Goal: Information Seeking & Learning: Learn about a topic

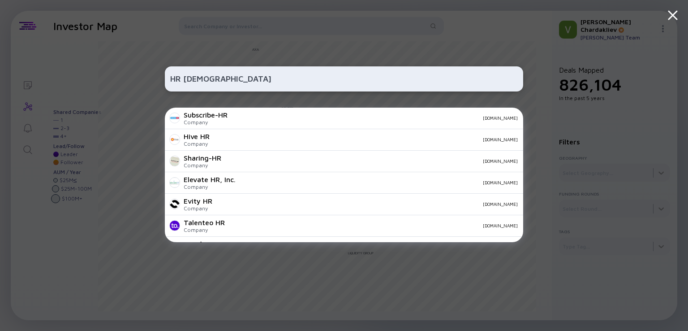
click at [170, 80] on input "HR [DEMOGRAPHIC_DATA]" at bounding box center [344, 79] width 348 height 16
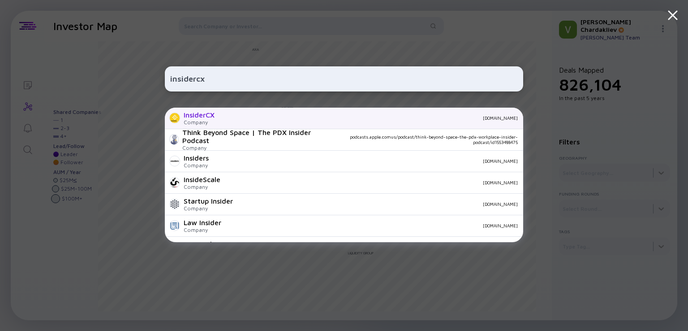
type input "insidercx"
click at [208, 119] on div "Company" at bounding box center [199, 122] width 31 height 7
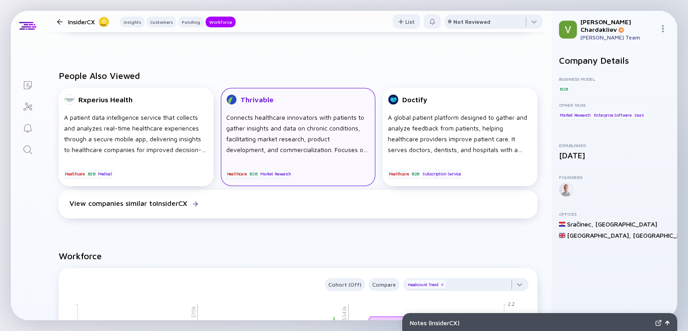
scroll to position [358, 0]
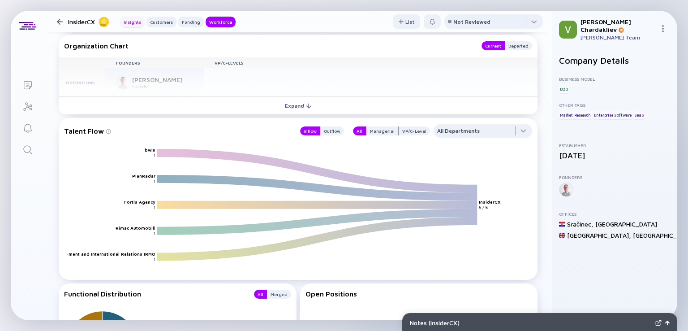
click at [132, 20] on div "Insights" at bounding box center [132, 21] width 25 height 9
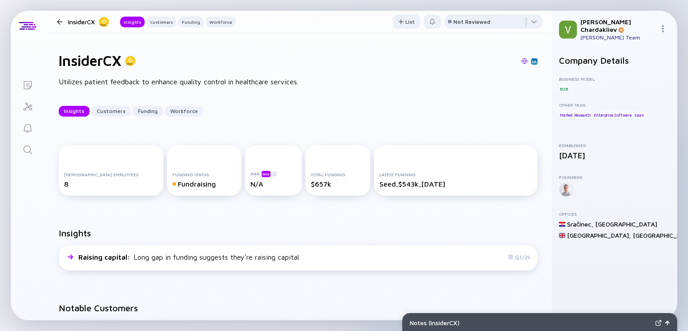
scroll to position [0, 0]
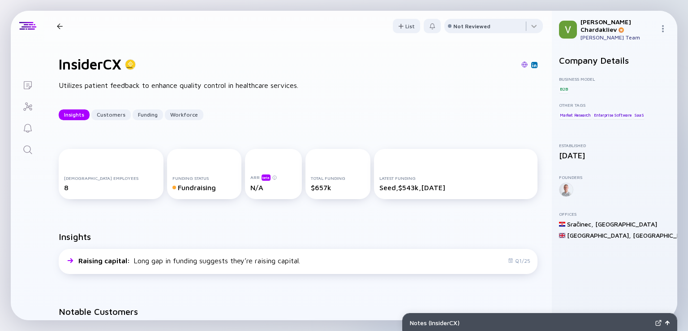
click at [61, 27] on div at bounding box center [60, 26] width 6 height 6
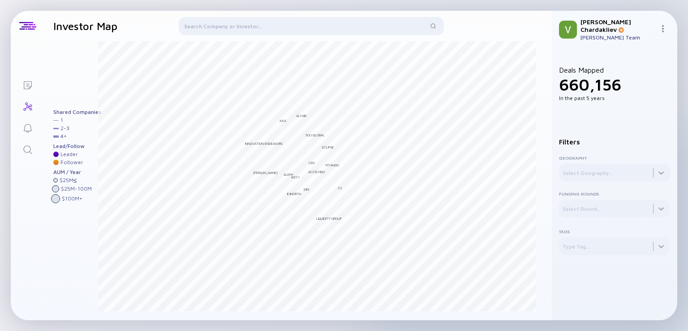
click at [218, 22] on div at bounding box center [311, 28] width 265 height 22
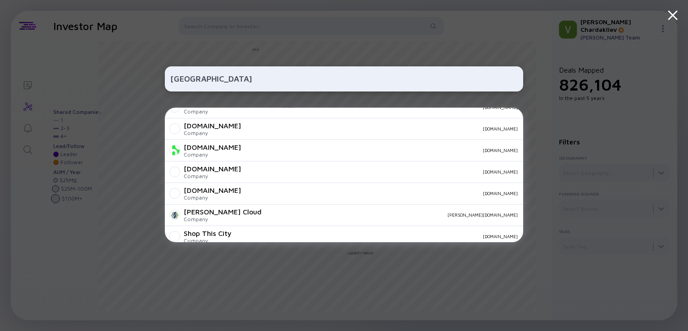
scroll to position [315, 0]
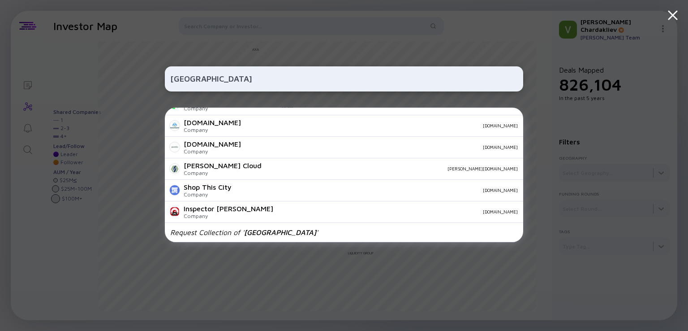
type input "[GEOGRAPHIC_DATA]"
